Goal: Navigation & Orientation: Find specific page/section

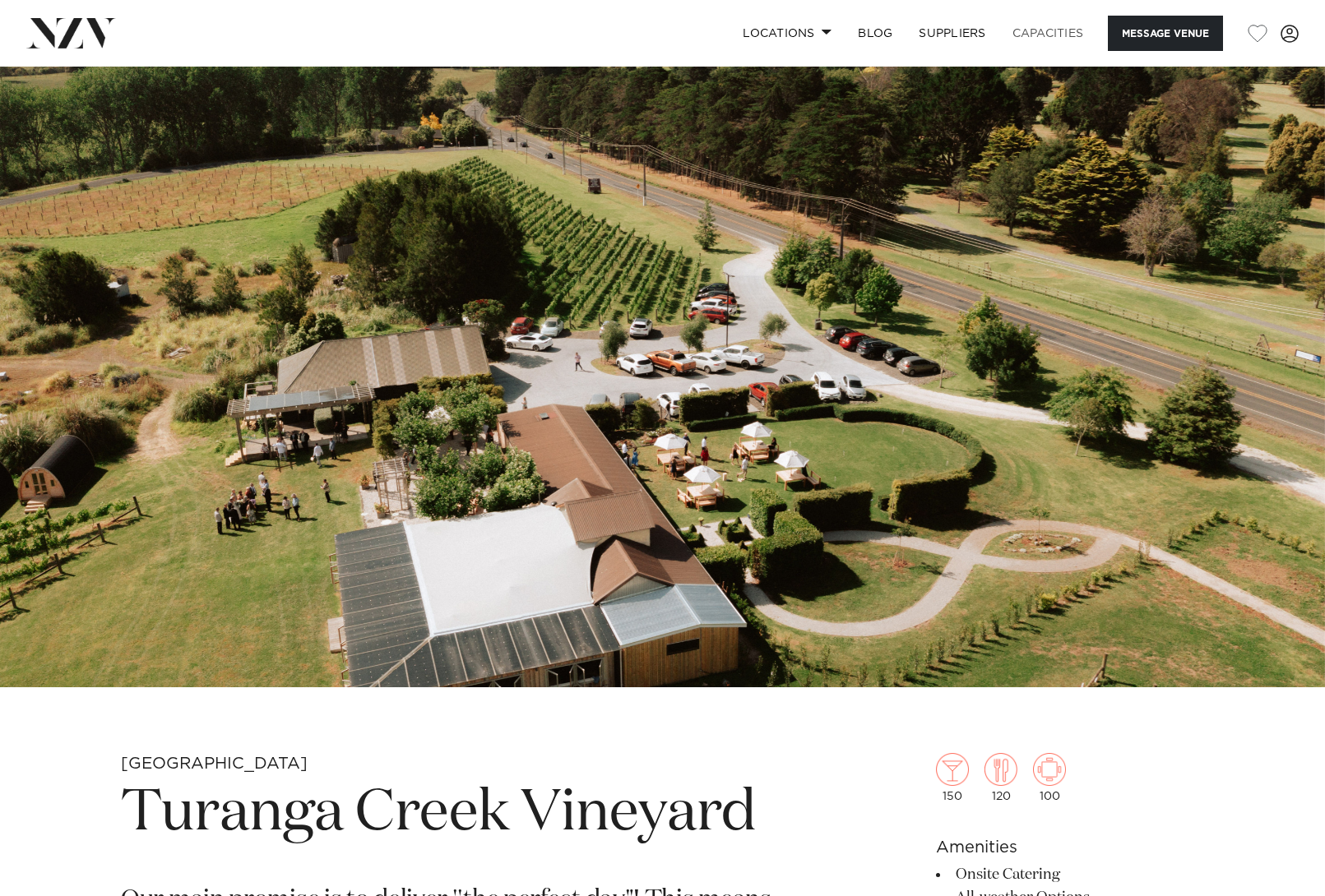
click at [1052, 31] on link "Capacities" at bounding box center [1048, 33] width 98 height 35
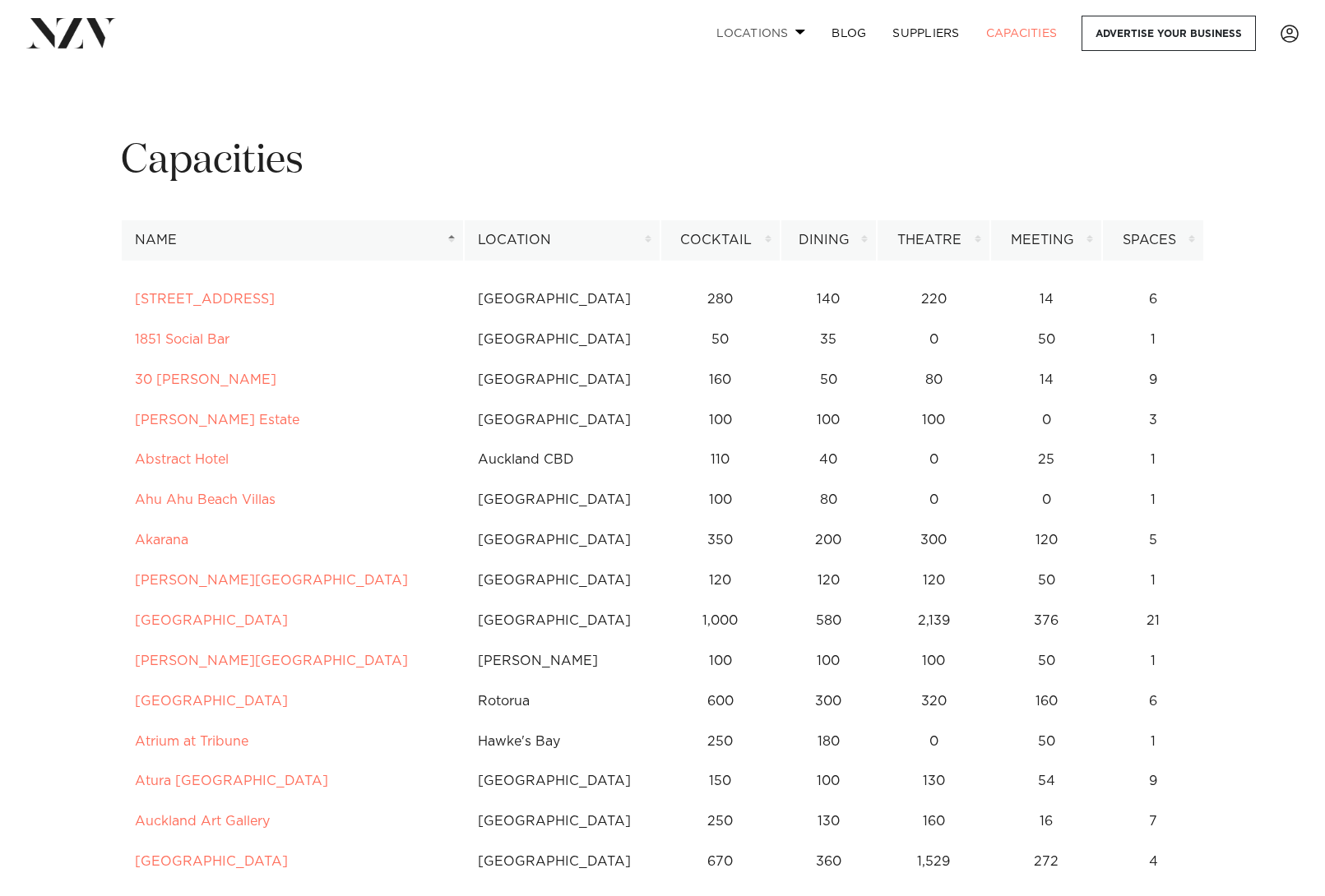
click at [742, 29] on link "Locations" at bounding box center [761, 33] width 116 height 35
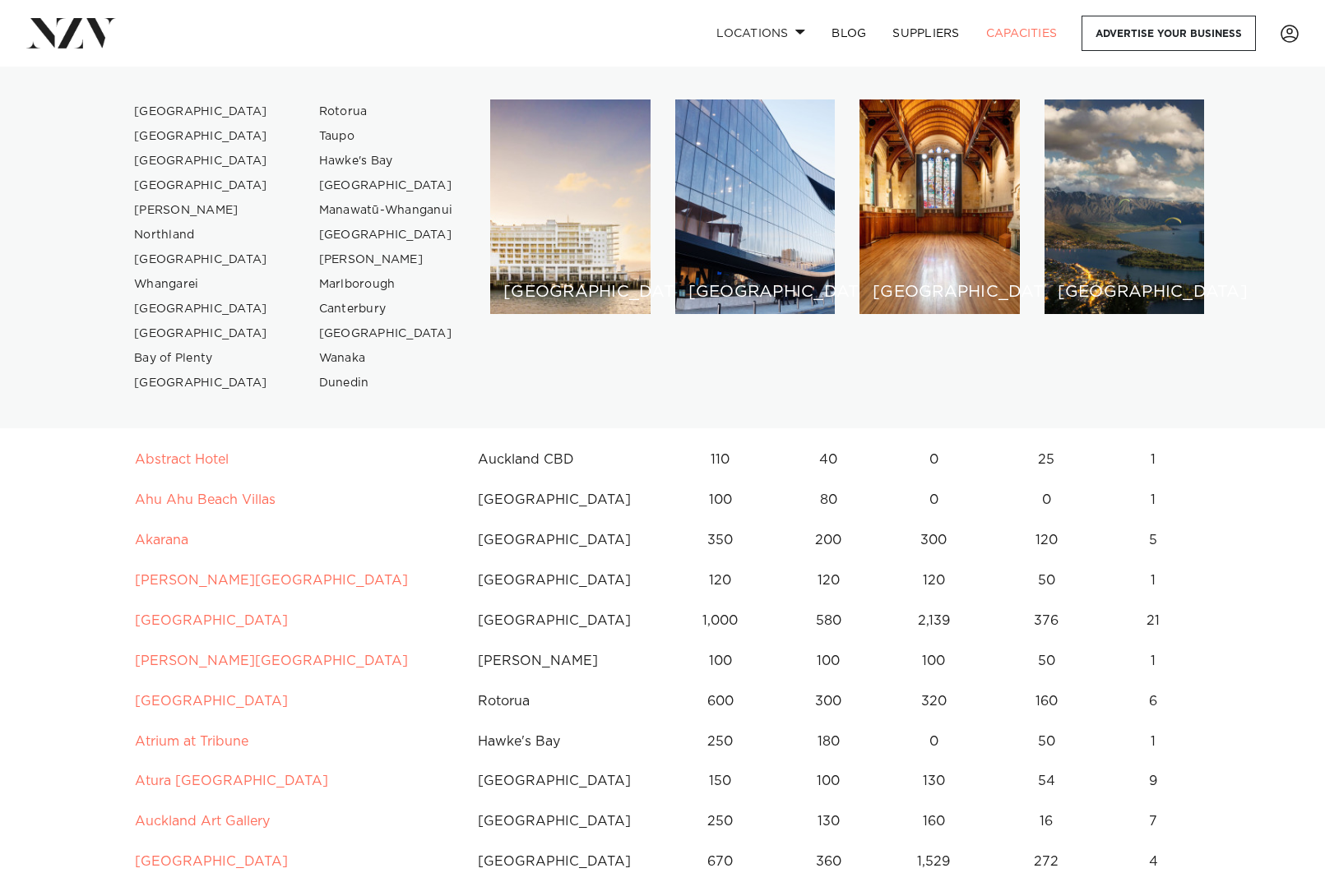
click at [578, 34] on div "Locations [GEOGRAPHIC_DATA] [GEOGRAPHIC_DATA] [GEOGRAPHIC_DATA] [GEOGRAPHIC_DAT…" at bounding box center [853, 33] width 889 height 35
